Goal: Find specific page/section: Find specific page/section

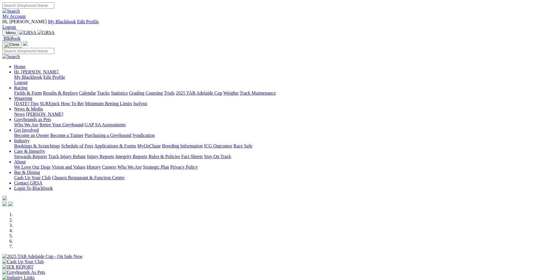
click at [63, 112] on link "[PERSON_NAME]" at bounding box center [44, 114] width 37 height 5
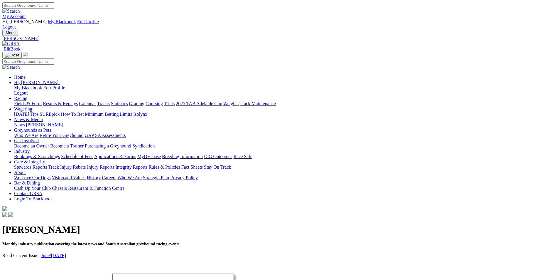
click at [25, 122] on link "News" at bounding box center [19, 124] width 11 height 5
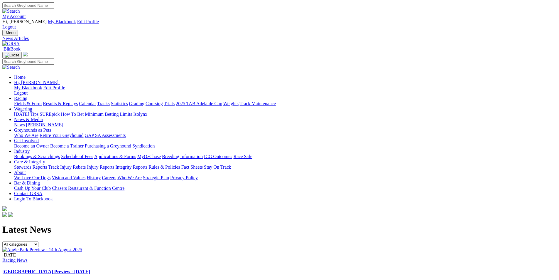
click at [20, 41] on img at bounding box center [10, 43] width 17 height 5
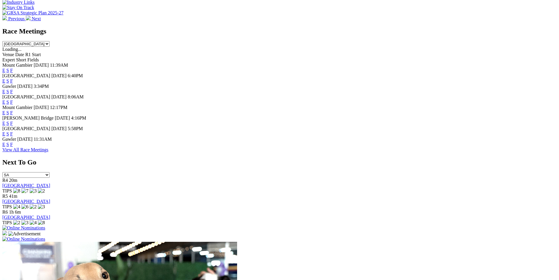
scroll to position [277, 0]
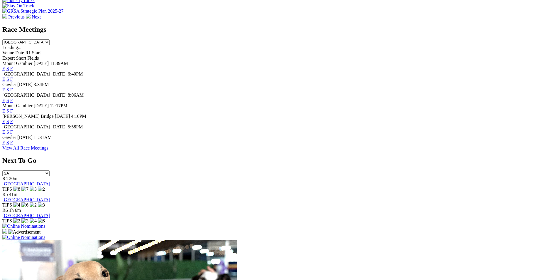
drag, startPoint x: 359, startPoint y: 117, endPoint x: 343, endPoint y: 114, distance: 16.7
click at [13, 129] on link "F" at bounding box center [11, 131] width 3 height 5
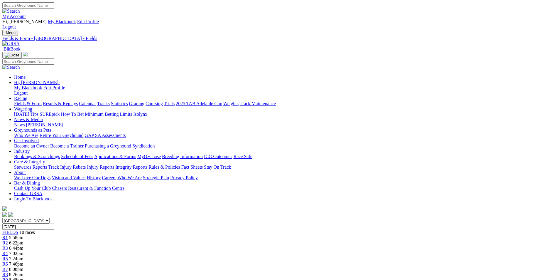
click at [20, 41] on img at bounding box center [10, 43] width 17 height 5
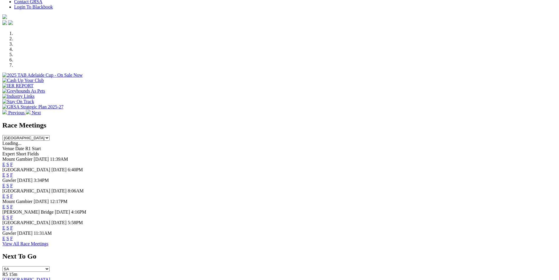
scroll to position [232, 0]
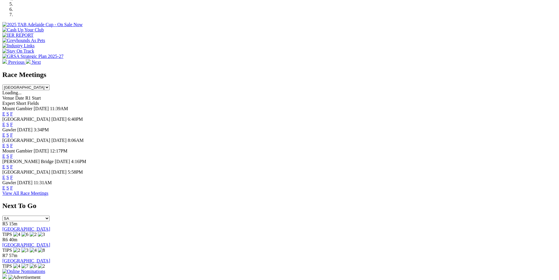
click at [13, 122] on link "F" at bounding box center [11, 124] width 3 height 5
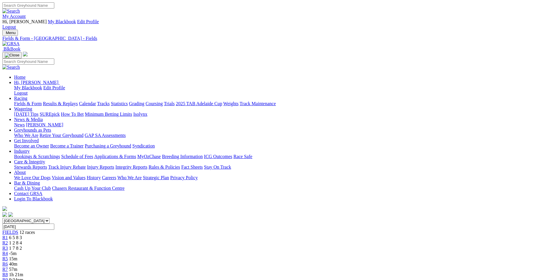
click at [20, 41] on link at bounding box center [10, 43] width 17 height 5
